Goal: Information Seeking & Learning: Learn about a topic

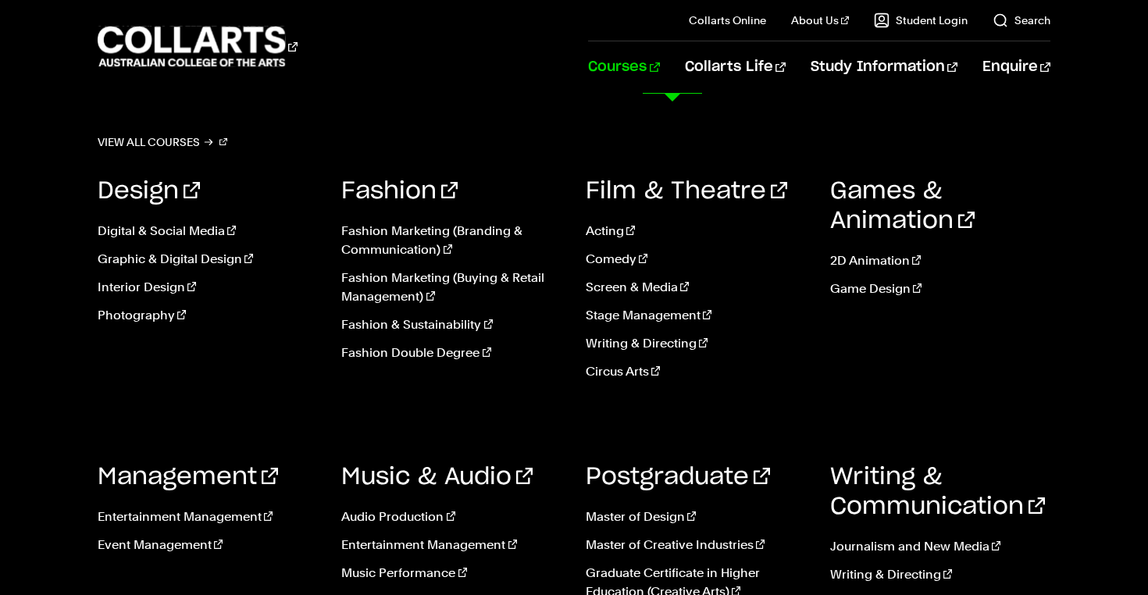
scroll to position [1038, 0]
click at [659, 62] on link "Courses" at bounding box center [623, 67] width 71 height 52
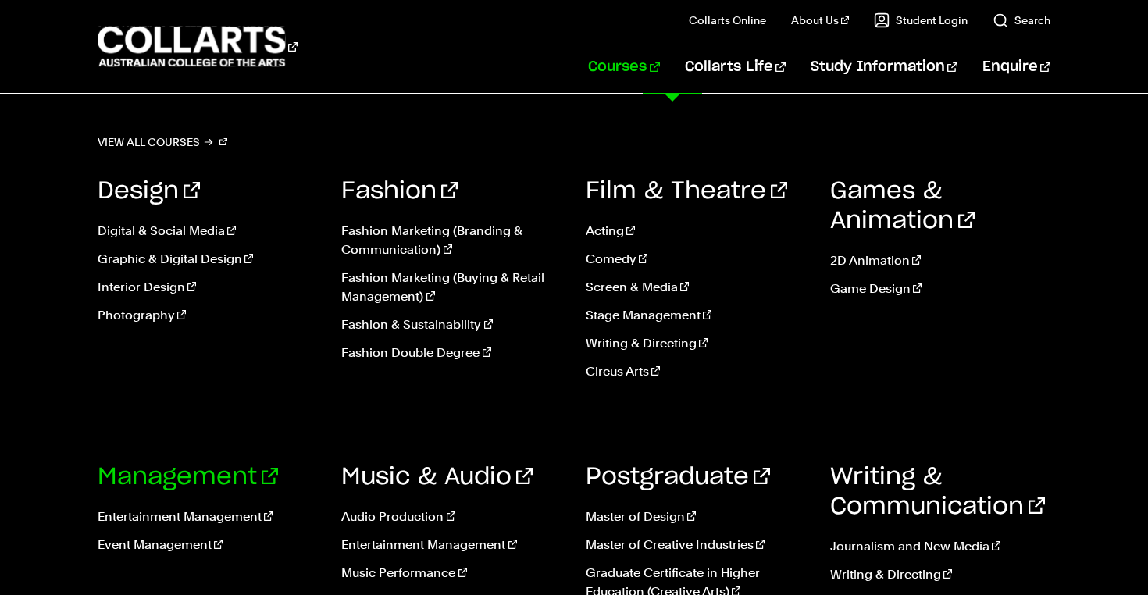
scroll to position [176, 0]
click at [224, 514] on link "Entertainment Management" at bounding box center [208, 516] width 221 height 19
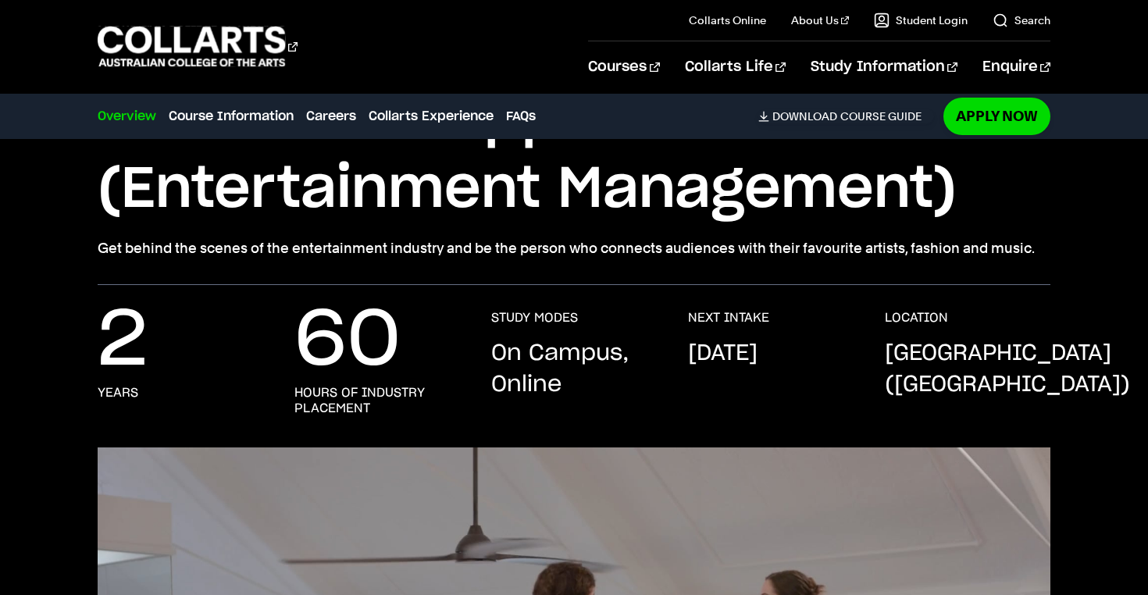
scroll to position [179, 0]
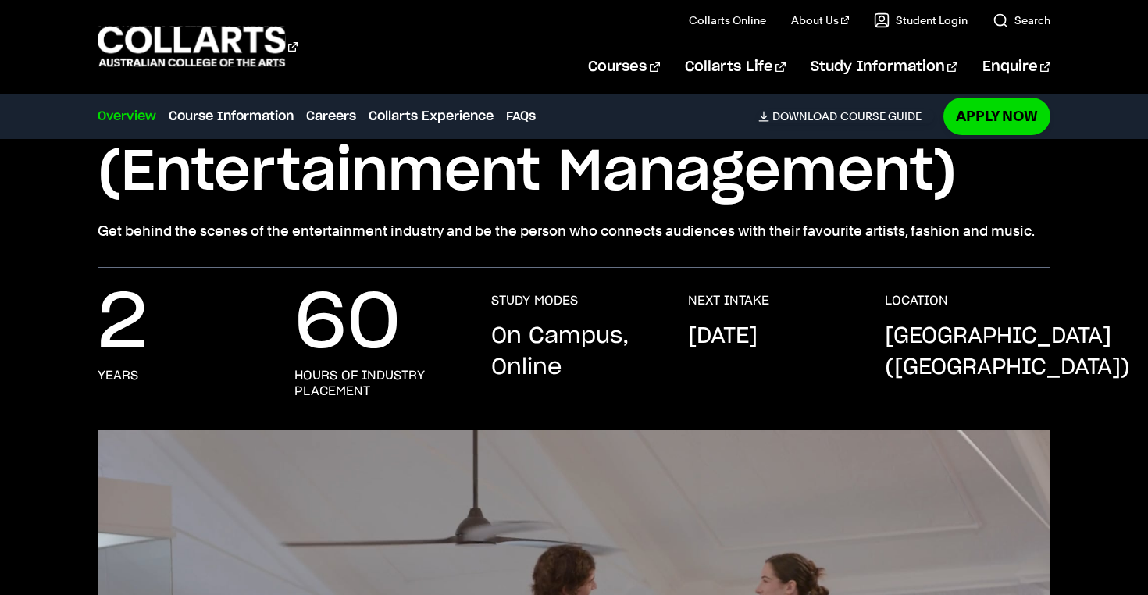
drag, startPoint x: 1024, startPoint y: 230, endPoint x: 294, endPoint y: 228, distance: 730.7
click at [294, 228] on p "Get behind the scenes of the entertainment industry and be the person who conne…" at bounding box center [574, 231] width 952 height 22
copy p "entertainment industry and be the person who connects audiences with their favo…"
